Goal: Find specific page/section: Find specific page/section

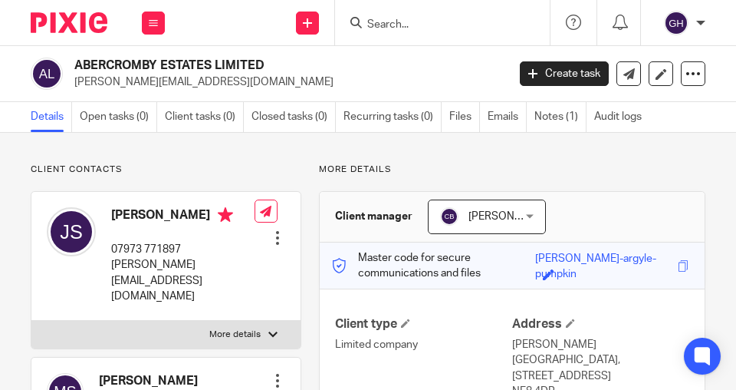
click at [415, 18] on input "Search" at bounding box center [435, 25] width 138 height 14
click at [413, 21] on input "Search" at bounding box center [435, 25] width 138 height 14
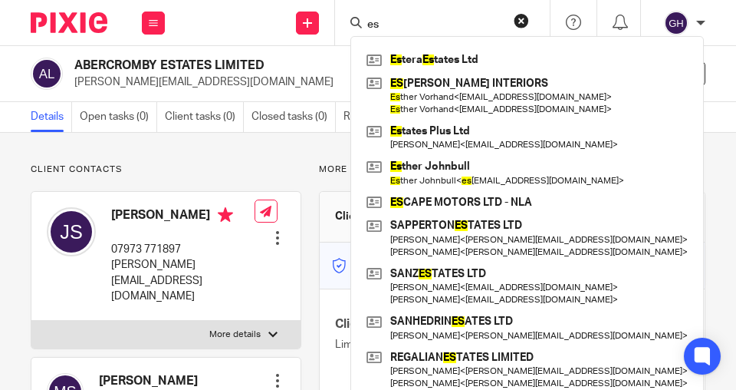
type input "e"
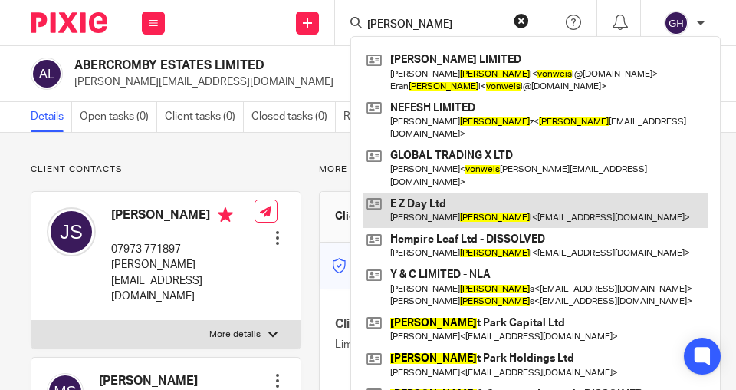
type input "von weis"
click at [420, 193] on link at bounding box center [536, 210] width 346 height 35
click at [416, 193] on link at bounding box center [536, 210] width 346 height 35
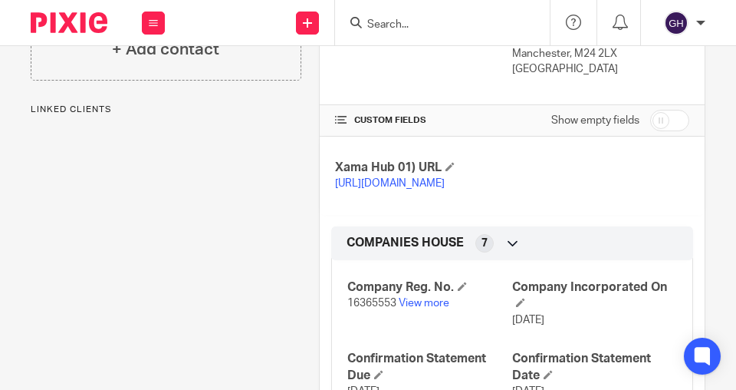
scroll to position [352, 0]
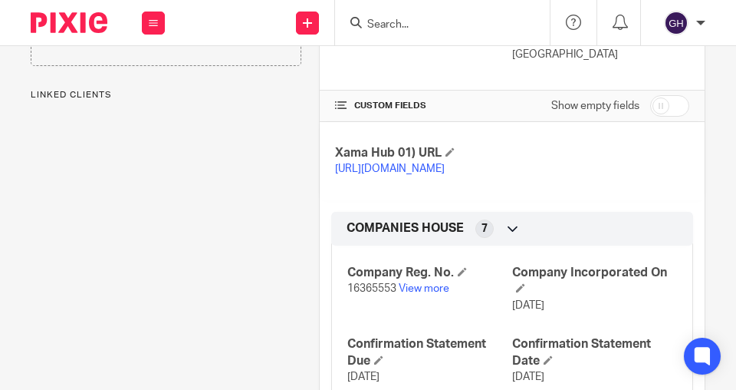
drag, startPoint x: 728, startPoint y: 216, endPoint x: 731, endPoint y: 255, distance: 40.0
click at [731, 255] on main "E Z Day Ltd doudji@protonmail.com Create task Update from Companies House Expor…" at bounding box center [368, 195] width 736 height 390
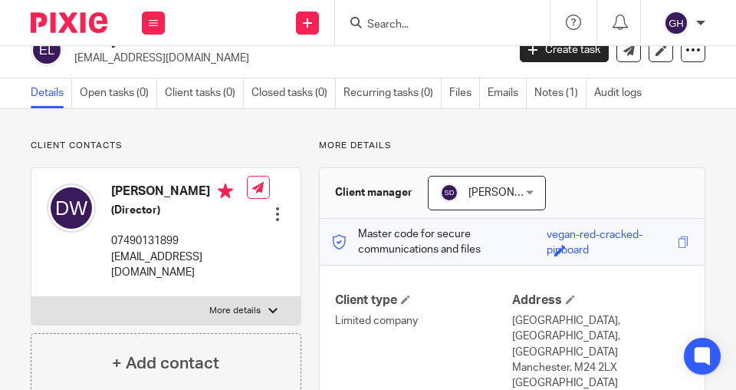
scroll to position [19, 0]
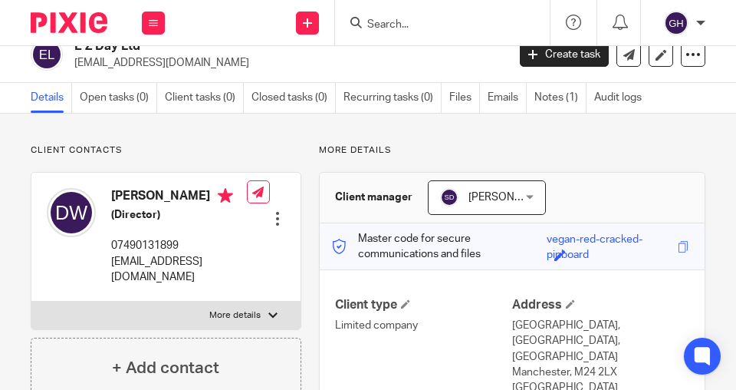
click at [244, 309] on p "More details" at bounding box center [234, 315] width 51 height 12
click at [31, 301] on input "More details" at bounding box center [31, 301] width 1 height 1
checkbox input "true"
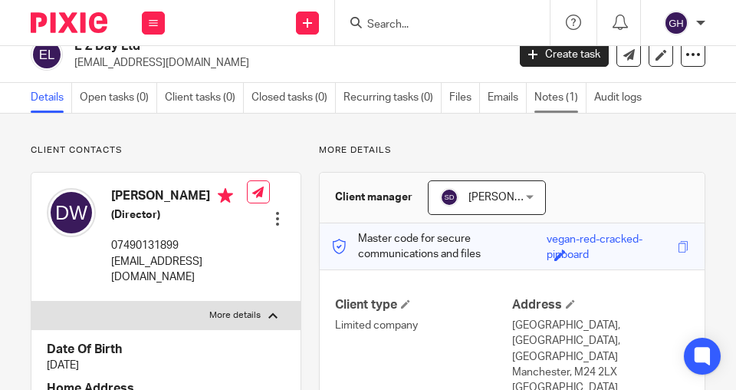
click at [554, 95] on link "Notes (1)" at bounding box center [561, 98] width 52 height 30
